Goal: Transaction & Acquisition: Book appointment/travel/reservation

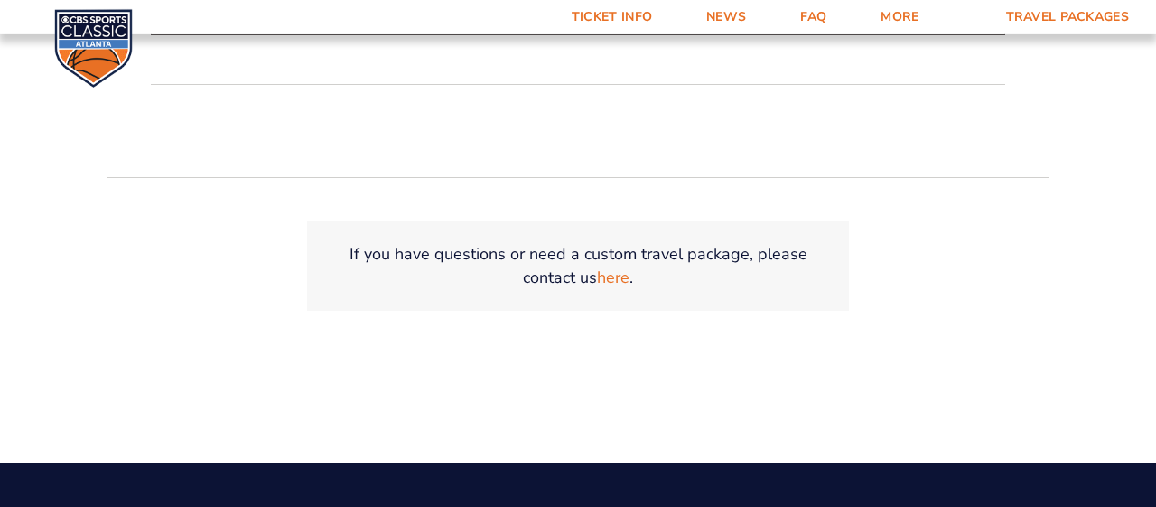
scroll to position [635, 0]
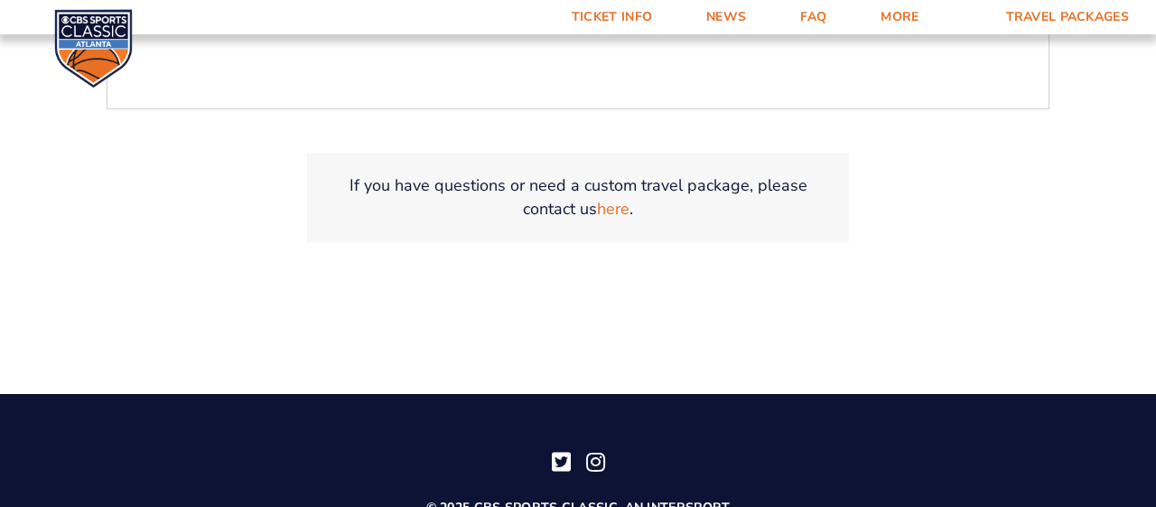
select select "20108"
click option "St. [PERSON_NAME] Red Storm" at bounding box center [0, 0] width 0 height 0
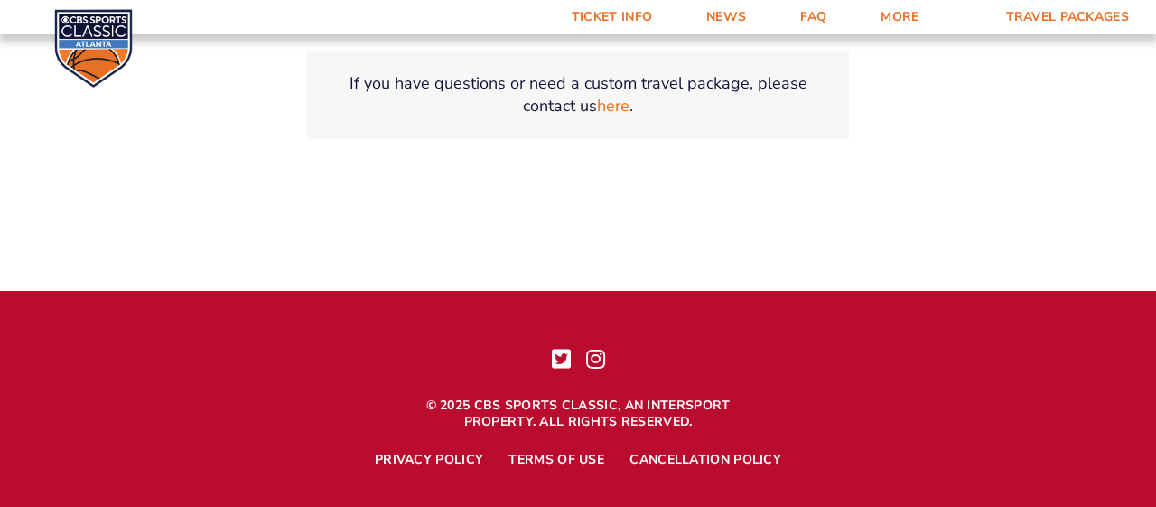
scroll to position [914, 0]
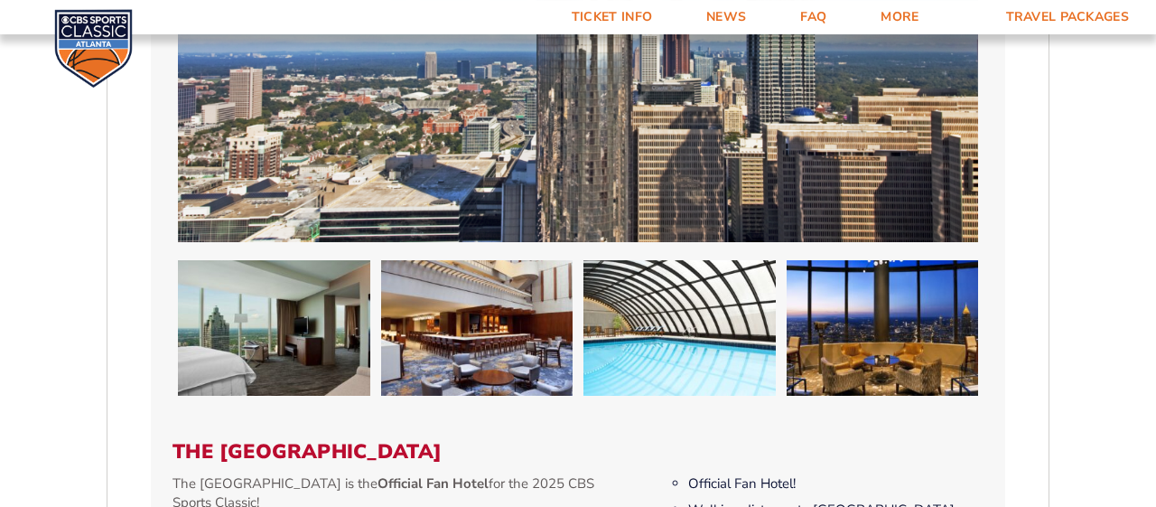
scroll to position [1427, 0]
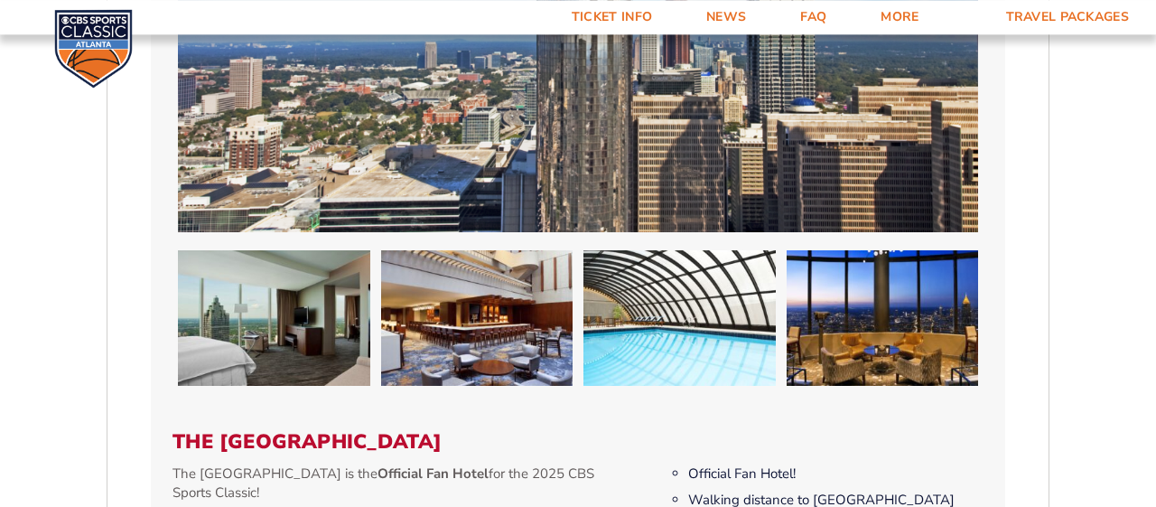
select select "2 Adults"
click option "2 Adults" at bounding box center [0, 0] width 0 height 0
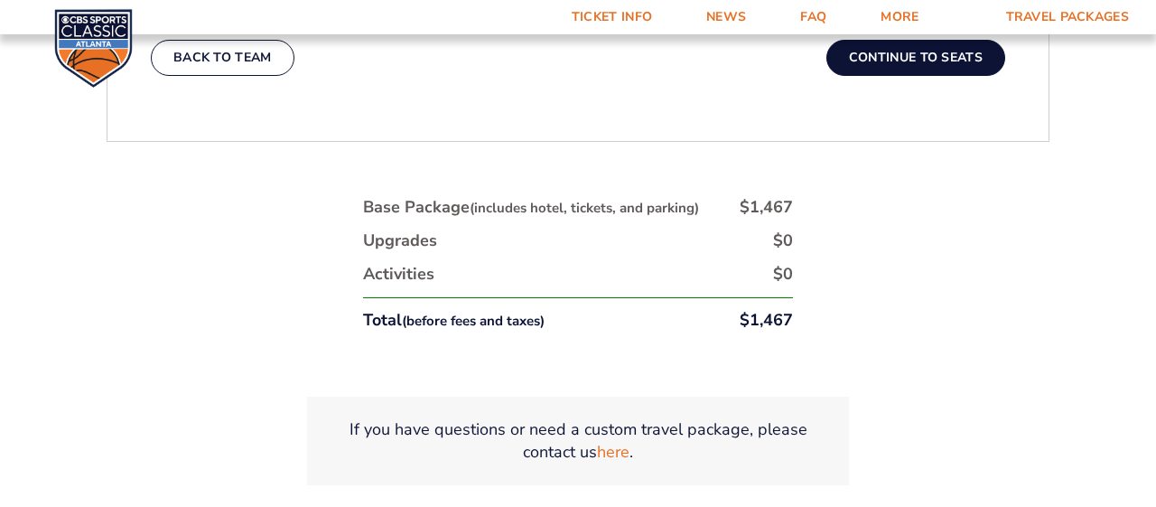
scroll to position [3153, 0]
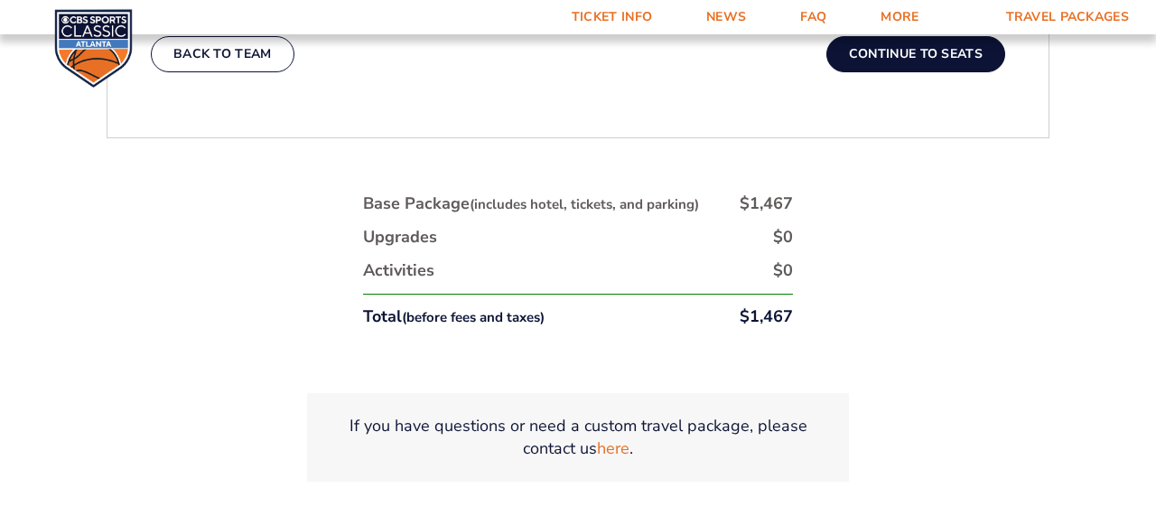
type input "[DATE]"
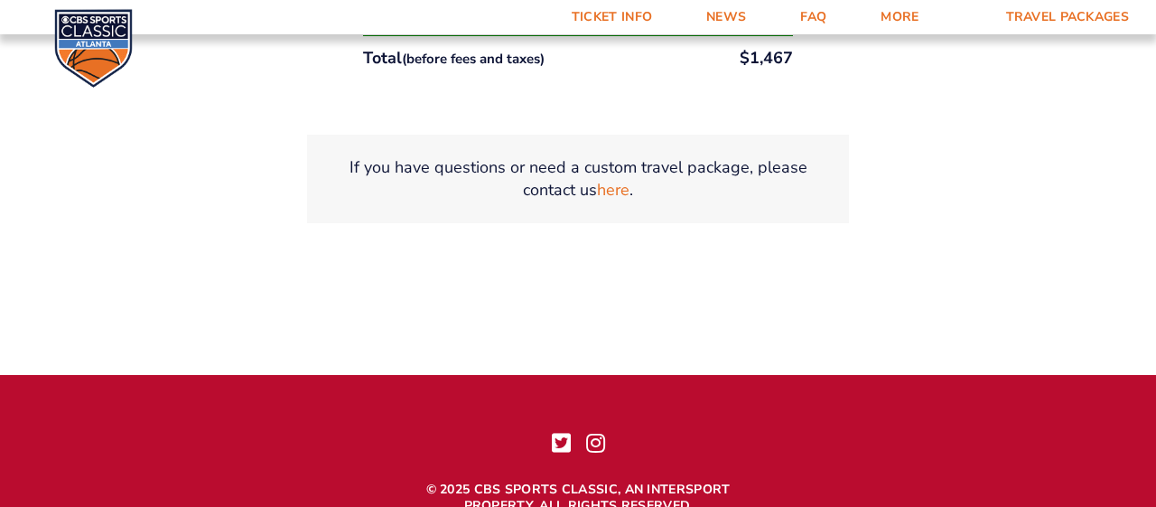
scroll to position [3422, 0]
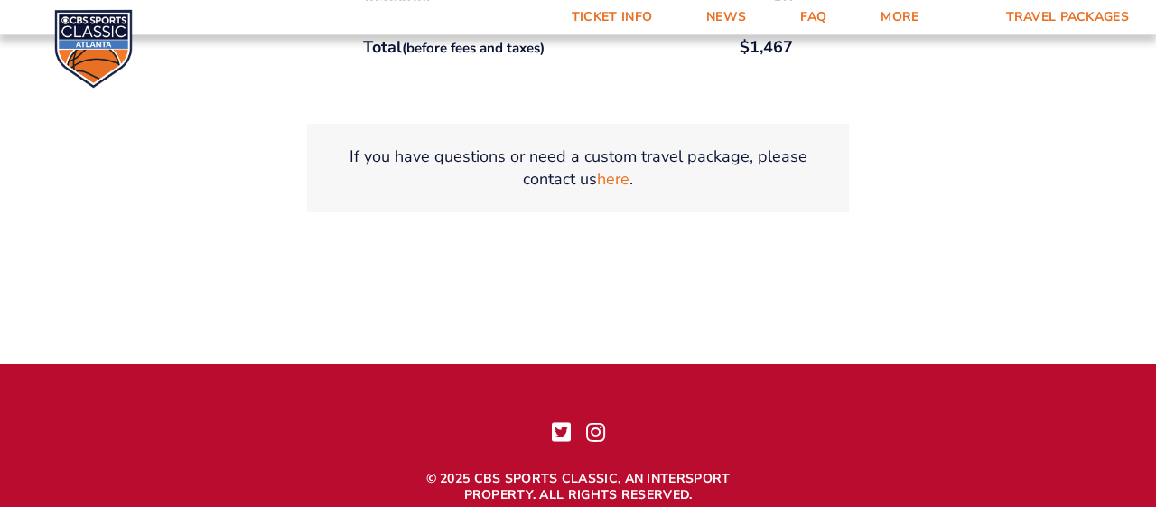
select select "3 Nights"
click option "3 Nights" at bounding box center [0, 0] width 0 height 0
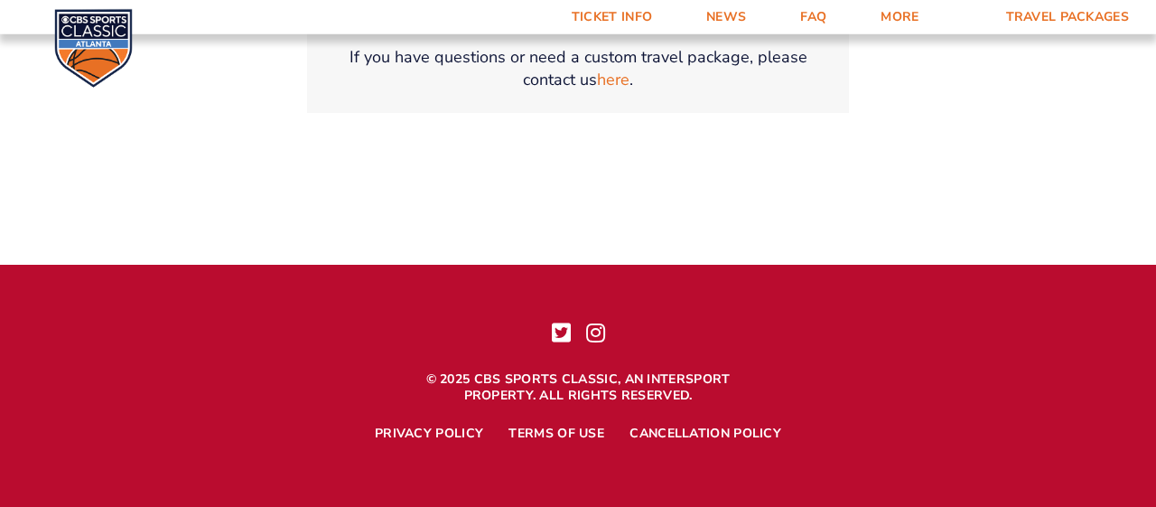
scroll to position [4494, 0]
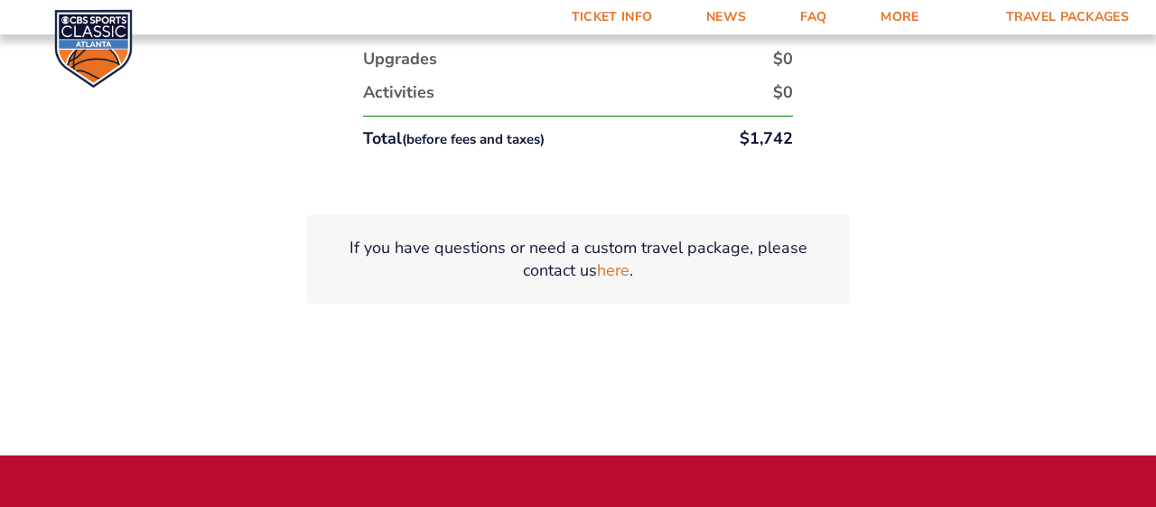
scroll to position [1320, 0]
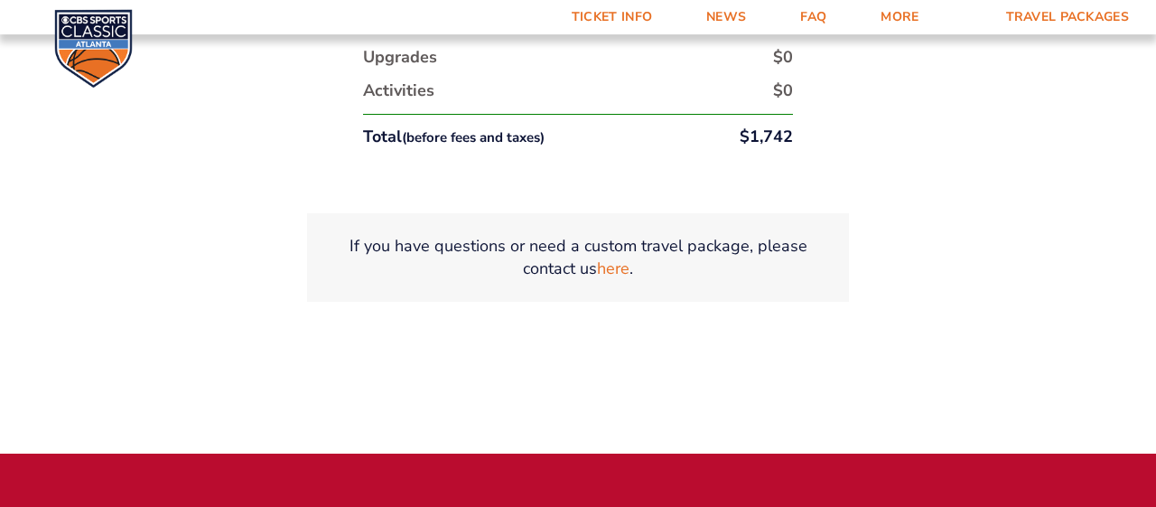
click option "100-Level Midcourt Seat Upgrade (+$435 per person)" at bounding box center [0, 0] width 0 height 0
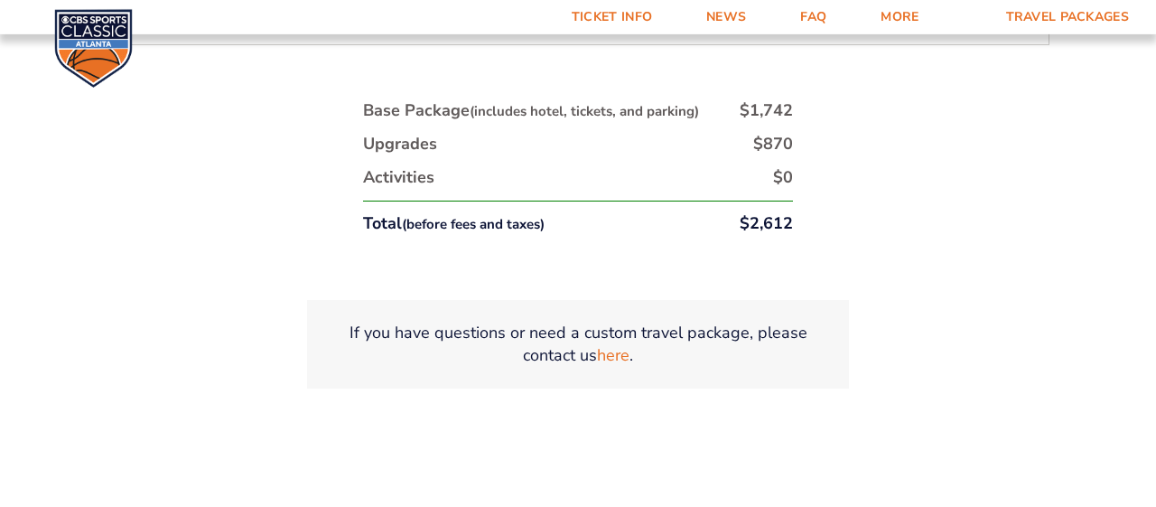
scroll to position [1235, 0]
select select "200-Level Sideline Section"
click option "200-Level Sideline Section" at bounding box center [0, 0] width 0 height 0
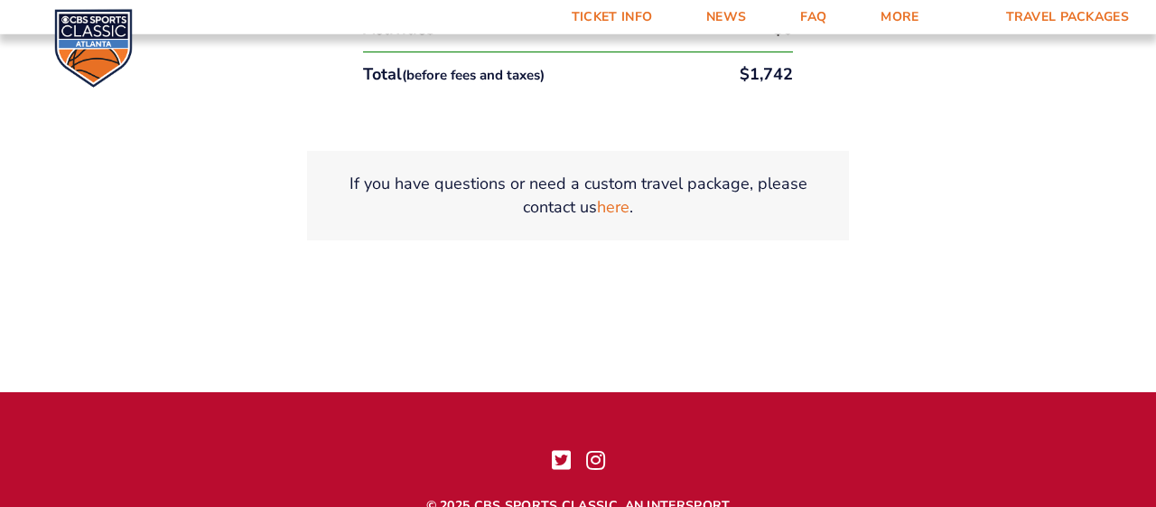
scroll to position [1168, 0]
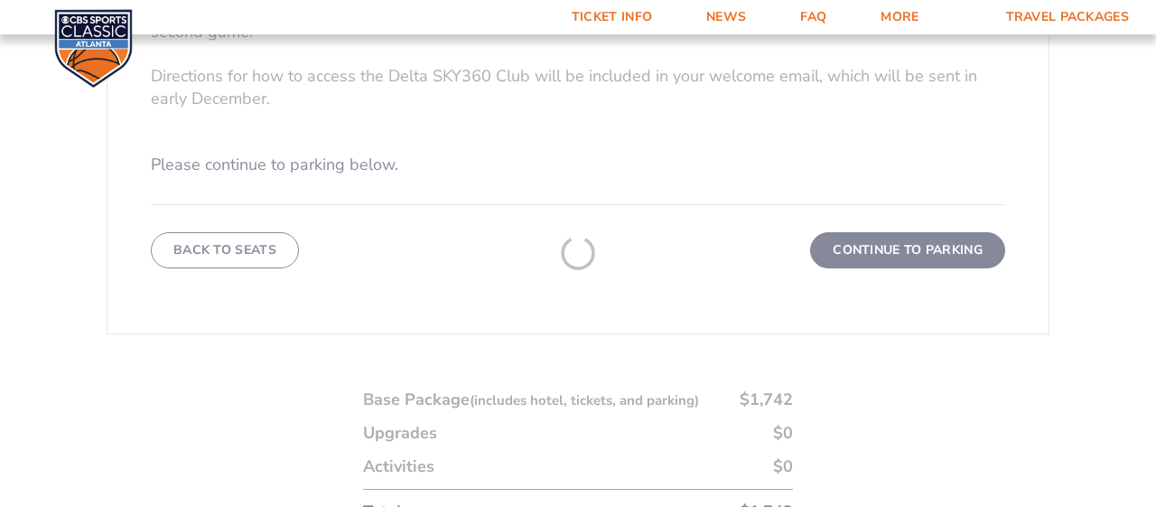
scroll to position [421, 0]
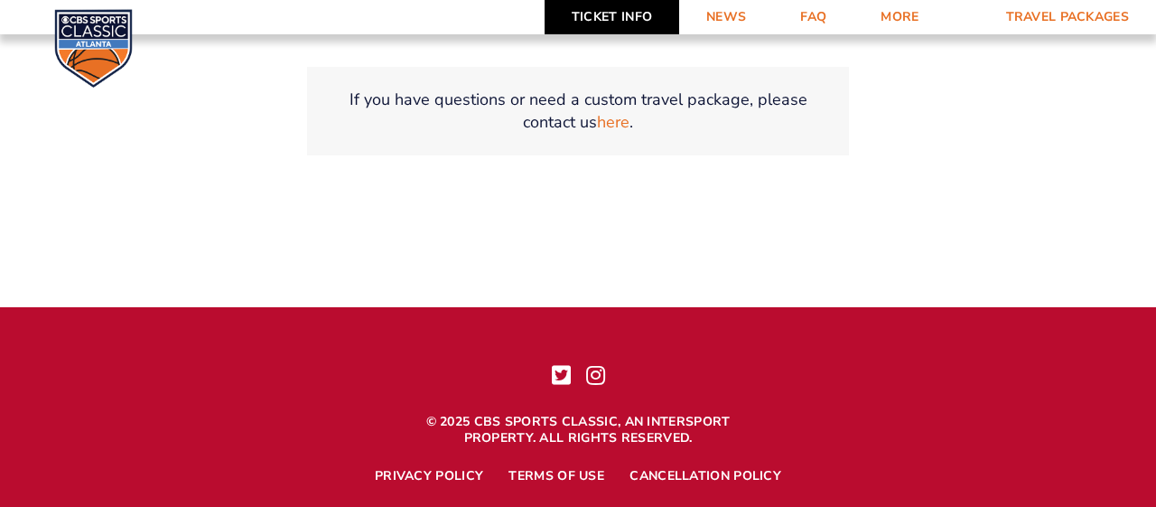
scroll to position [1262, 0]
